Goal: Transaction & Acquisition: Book appointment/travel/reservation

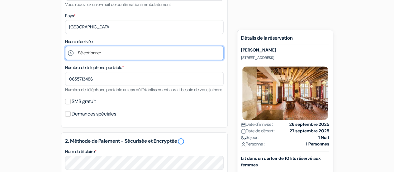
click at [97, 49] on select "Sélectionner 1:00 2:00 3:00 4:00 5:00 6:00 7:00 8:00 9:00 10:00 11:00 12:00 13:…" at bounding box center [144, 53] width 158 height 14
select select "12"
click at [65, 46] on select "Sélectionner 1:00 2:00 3:00 4:00 5:00 6:00 7:00 8:00 9:00 10:00 11:00 12:00 13:…" at bounding box center [144, 53] width 158 height 14
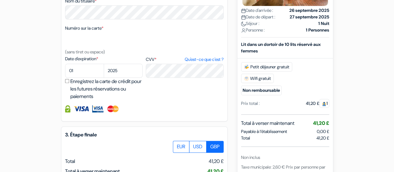
select select "11"
click at [180, 152] on label "EUR" at bounding box center [181, 146] width 17 height 12
click at [177, 144] on input "EUR" at bounding box center [175, 142] width 4 height 4
radio input "true"
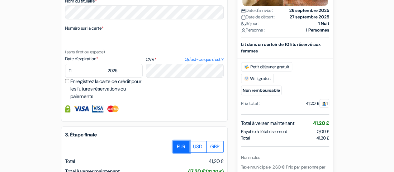
scroll to position [386, 0]
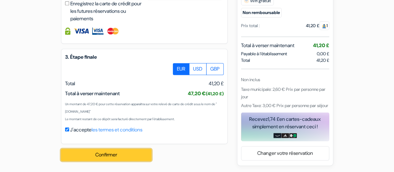
click at [122, 153] on button "Confirmer Loading..." at bounding box center [106, 155] width 90 height 12
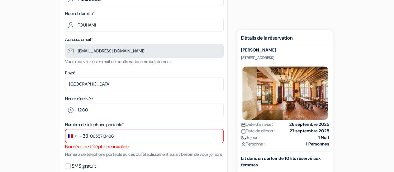
scroll to position [0, 0]
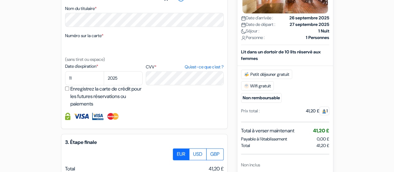
scroll to position [393, 0]
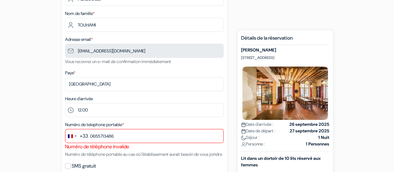
scroll to position [0, 0]
